Goal: Navigation & Orientation: Find specific page/section

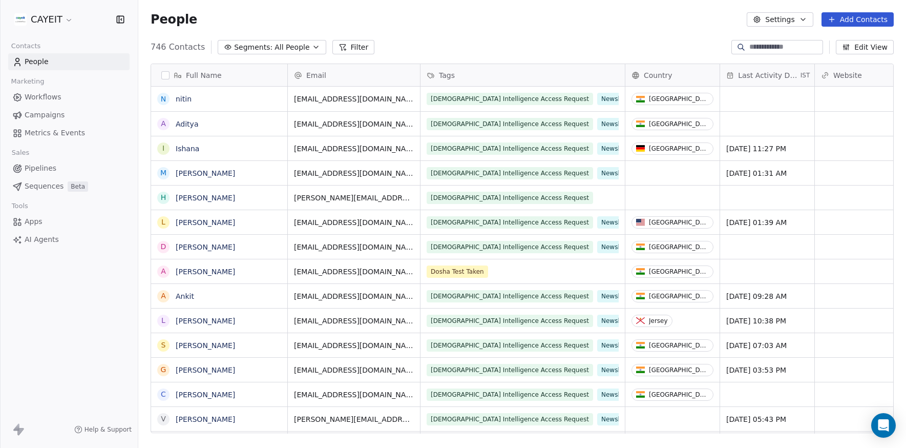
scroll to position [386, 760]
click at [49, 13] on html "CAYEIT Contacts People Marketing Workflows Campaigns Metrics & Events Sales Pip…" at bounding box center [453, 224] width 906 height 448
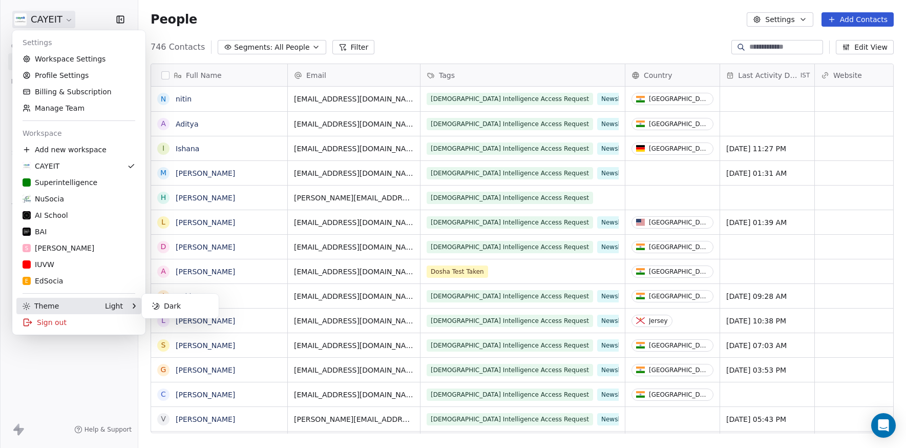
click at [95, 303] on div "Theme Light" at bounding box center [73, 306] width 100 height 10
click at [113, 375] on html "CAYEIT Contacts People Marketing Workflows Campaigns Metrics & Events Sales Pip…" at bounding box center [453, 224] width 906 height 448
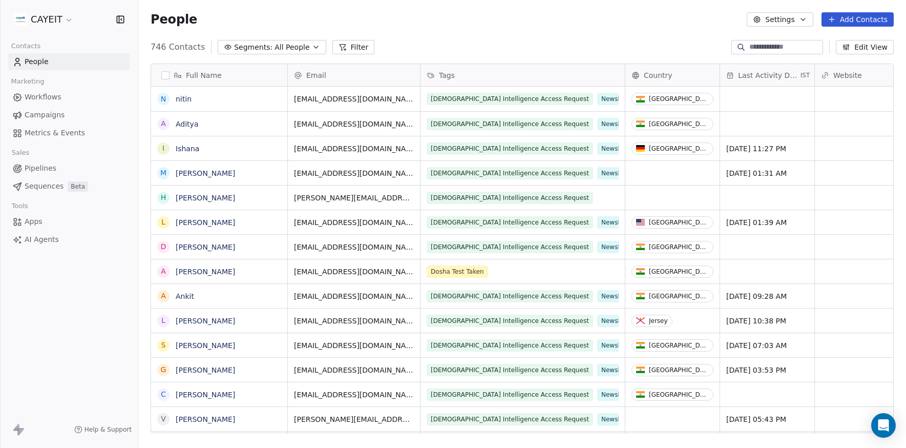
click at [43, 20] on html "CAYEIT Contacts People Marketing Workflows Campaigns Metrics & Events Sales Pip…" at bounding box center [453, 224] width 906 height 448
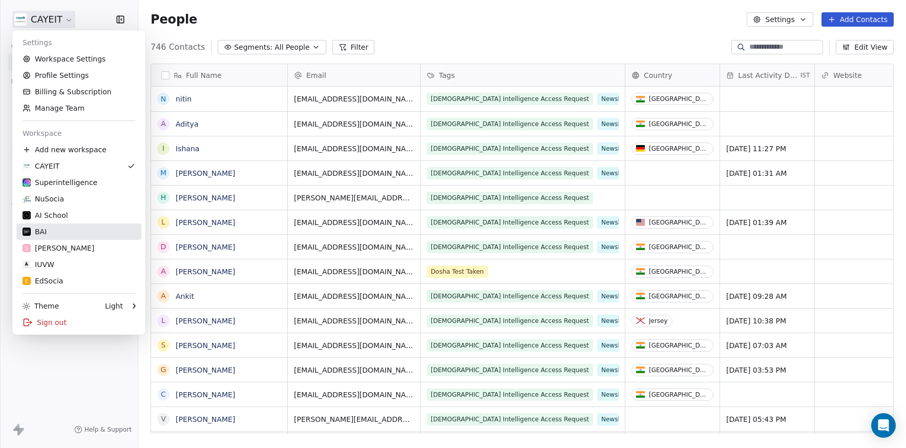
click at [58, 235] on div "BAI" at bounding box center [79, 231] width 113 height 10
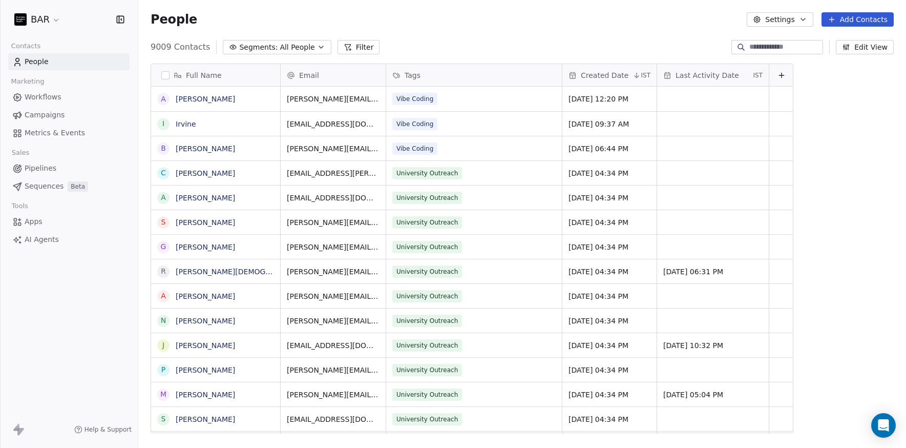
scroll to position [386, 760]
click at [38, 25] on html "BAR Contacts People Marketing Workflows Campaigns Metrics & Events Sales Pipeli…" at bounding box center [453, 224] width 906 height 448
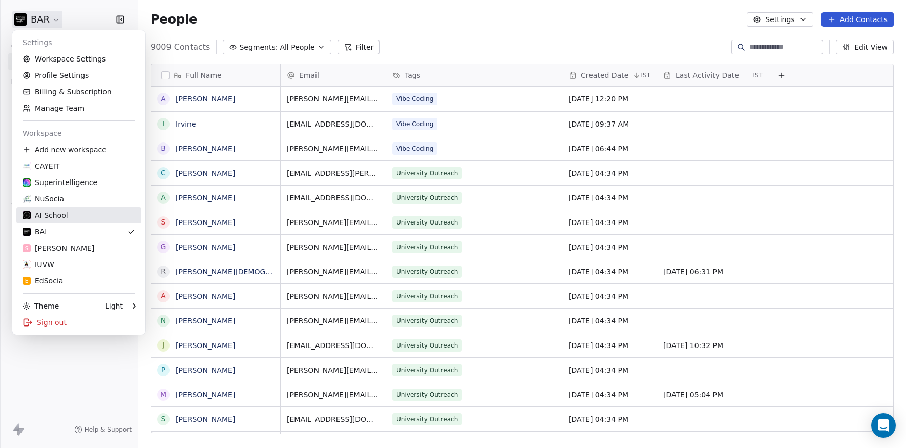
click at [79, 210] on link "AI School" at bounding box center [78, 215] width 125 height 16
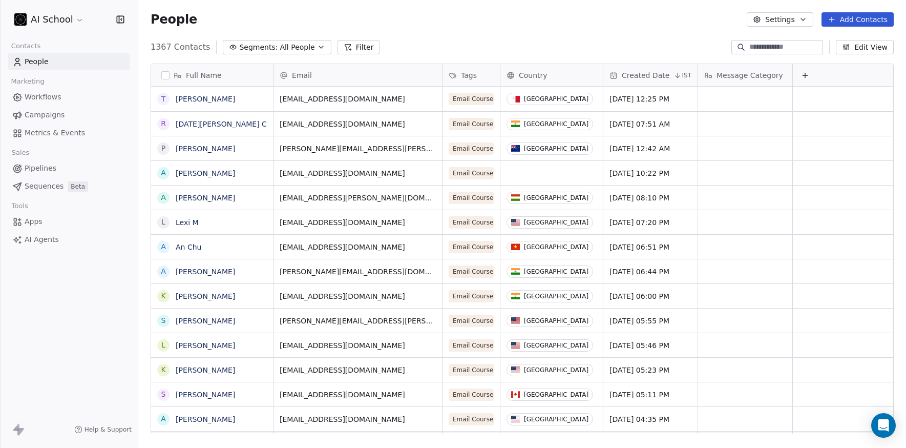
scroll to position [386, 760]
click at [57, 113] on span "Campaigns" at bounding box center [45, 115] width 40 height 11
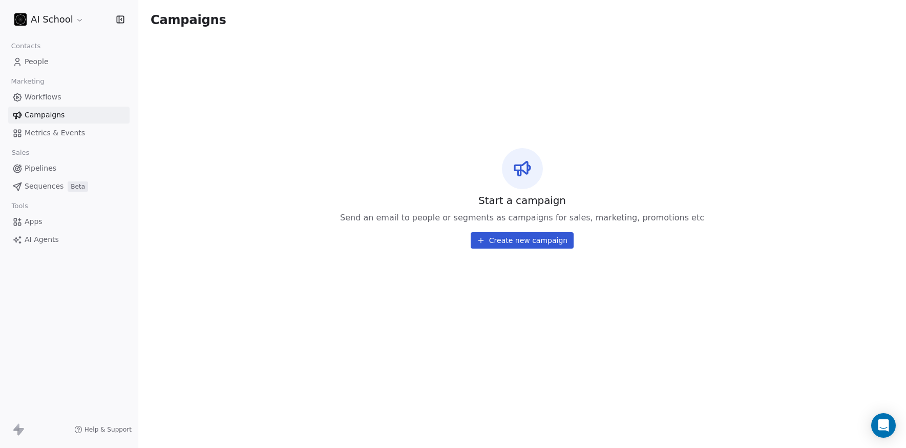
click at [88, 145] on div "Contacts People Marketing Workflows Campaigns Metrics & Events Sales Pipelines …" at bounding box center [69, 143] width 138 height 209
click at [82, 132] on link "Metrics & Events" at bounding box center [68, 132] width 121 height 17
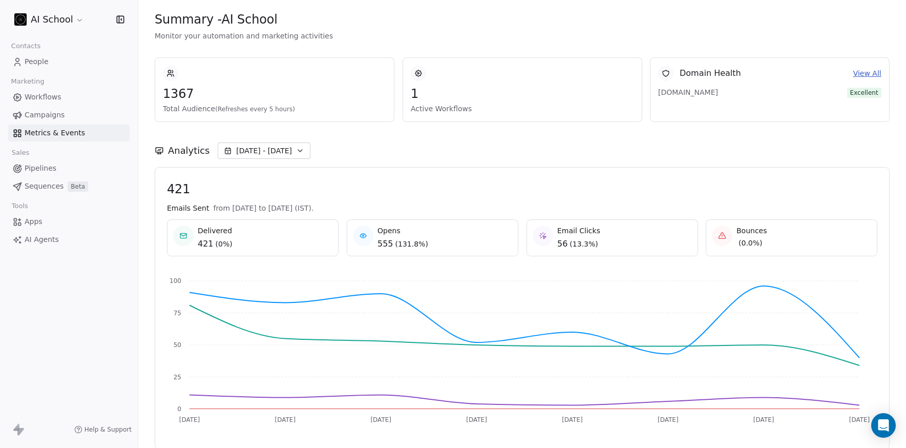
click at [62, 170] on link "Pipelines" at bounding box center [68, 168] width 121 height 17
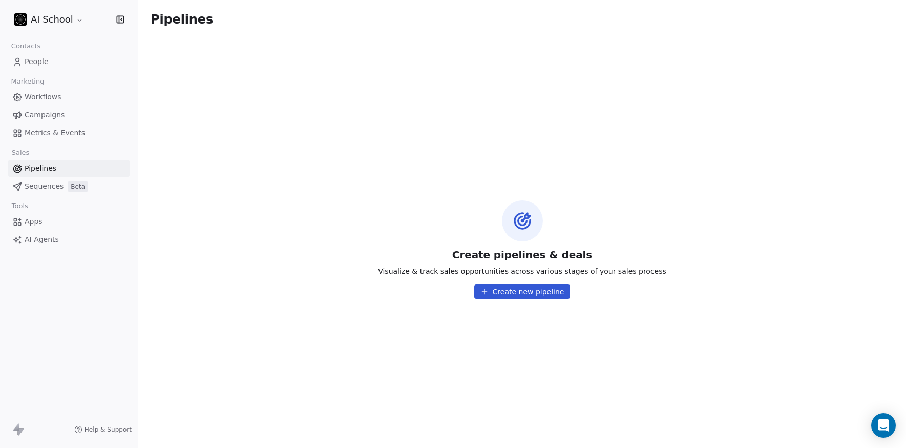
click at [62, 180] on link "Sequences Beta" at bounding box center [68, 186] width 121 height 17
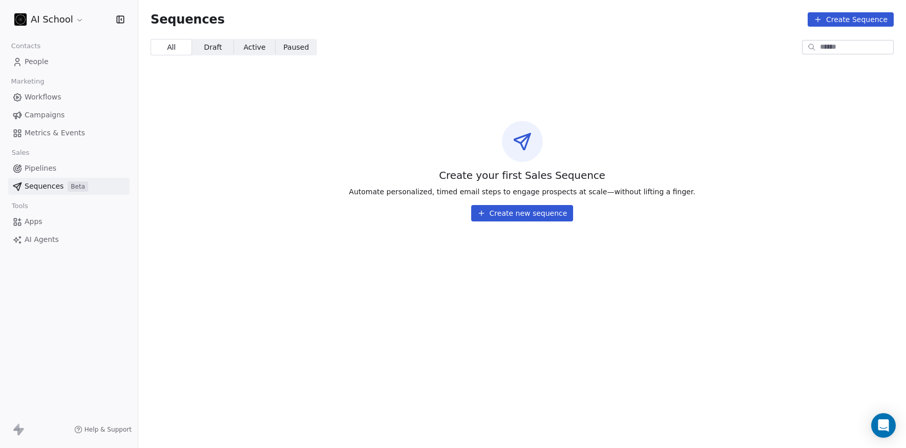
click at [64, 107] on link "Campaigns" at bounding box center [68, 115] width 121 height 17
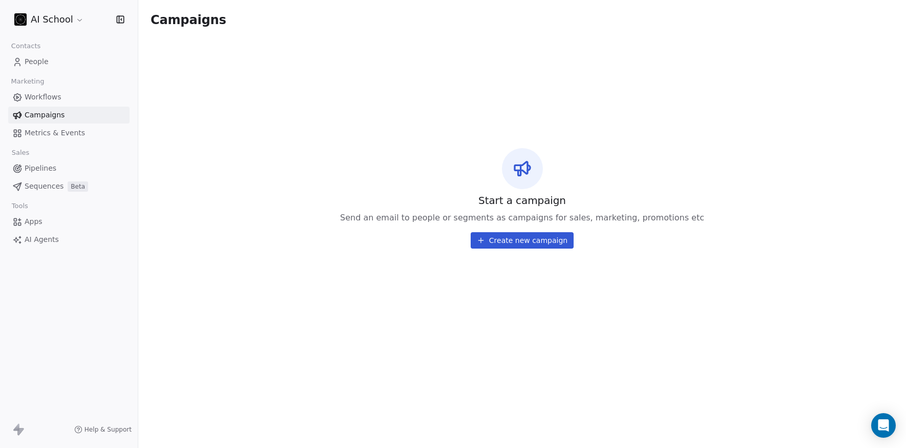
click at [65, 101] on link "Workflows" at bounding box center [68, 97] width 121 height 17
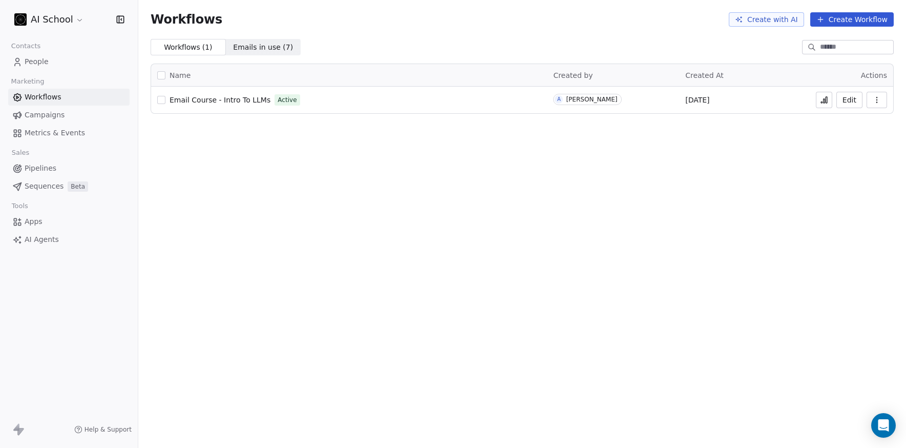
click at [63, 20] on html "AI School Contacts People Marketing Workflows Campaigns Metrics & Events Sales …" at bounding box center [453, 224] width 906 height 448
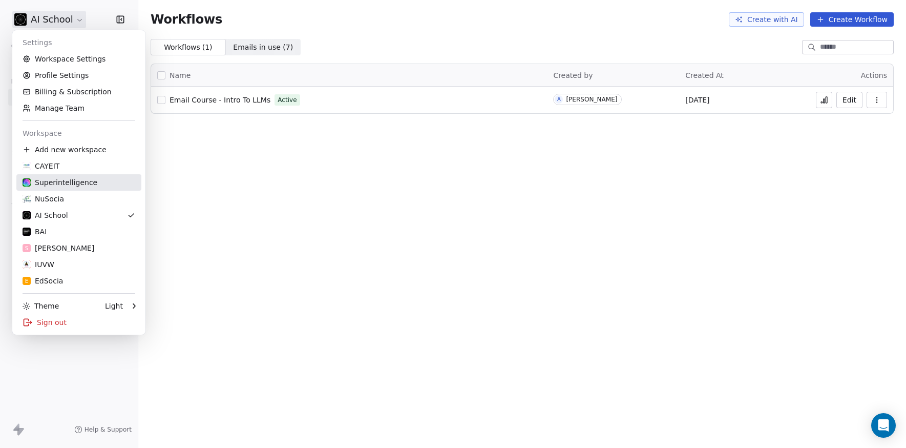
click at [69, 187] on link "Superintelligence" at bounding box center [78, 182] width 125 height 16
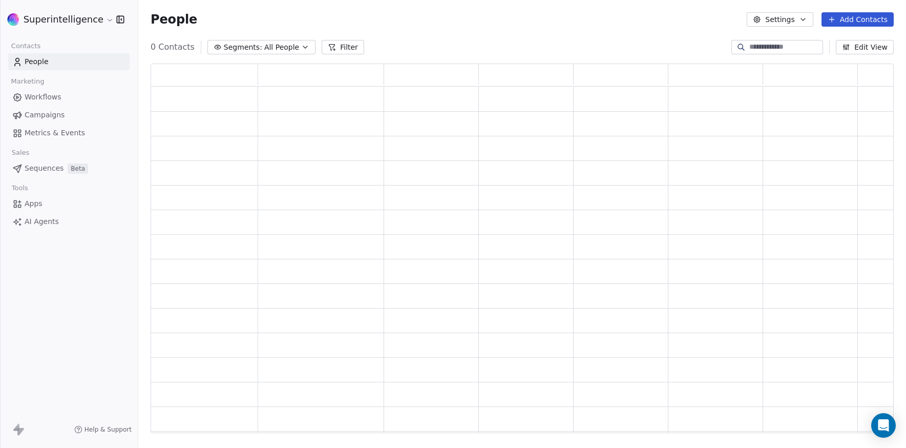
scroll to position [362, 736]
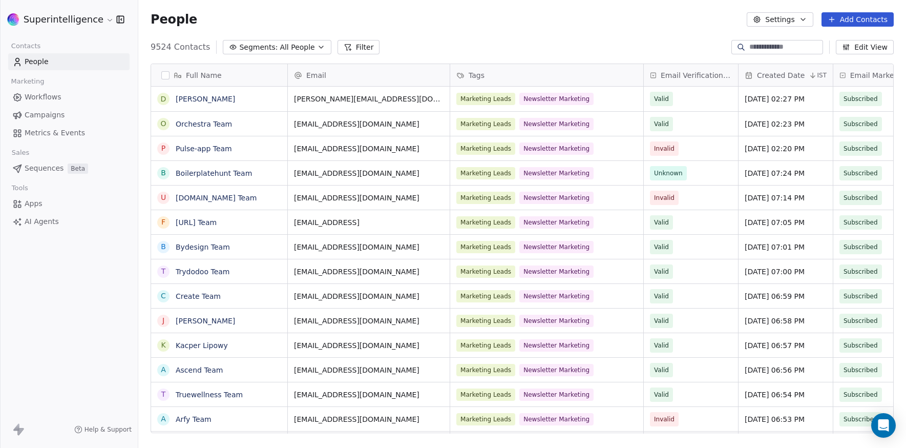
click at [67, 115] on link "Campaigns" at bounding box center [68, 115] width 121 height 17
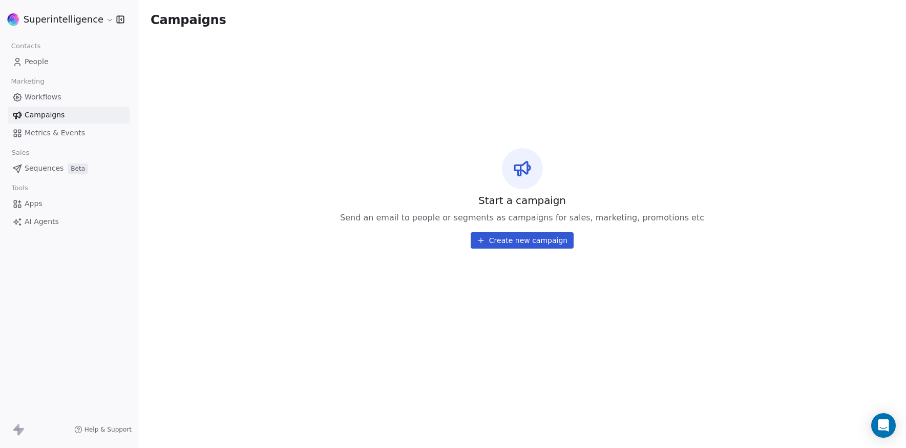
click at [66, 91] on link "Workflows" at bounding box center [68, 97] width 121 height 17
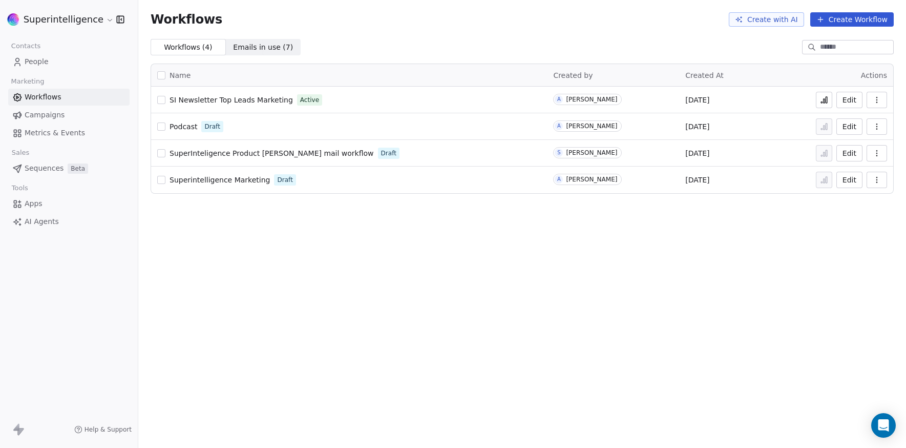
click at [825, 99] on icon at bounding box center [825, 101] width 2 height 4
